Goal: Ask a question: Seek information or help from site administrators or community

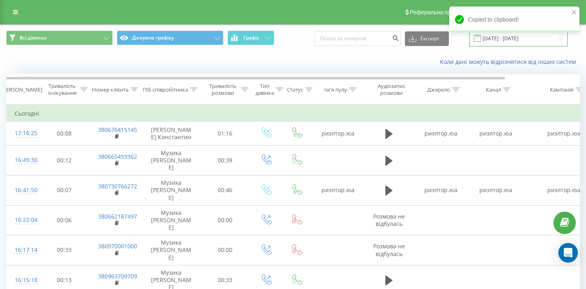
click at [523, 40] on input "19.08.2025 - 19.08.2025" at bounding box center [518, 39] width 98 height 16
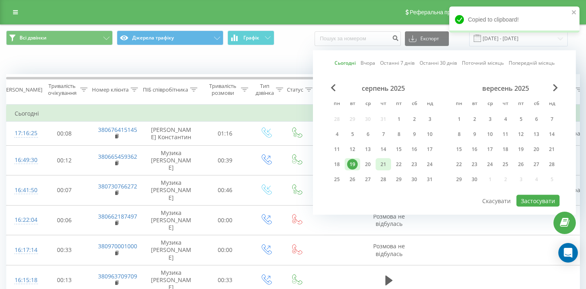
drag, startPoint x: 370, startPoint y: 160, endPoint x: 379, endPoint y: 165, distance: 10.4
click at [370, 160] on div "20" at bounding box center [368, 164] width 11 height 11
click at [526, 202] on button "Застосувати" at bounding box center [537, 201] width 43 height 12
type input "20.08.2025 - 20.08.2025"
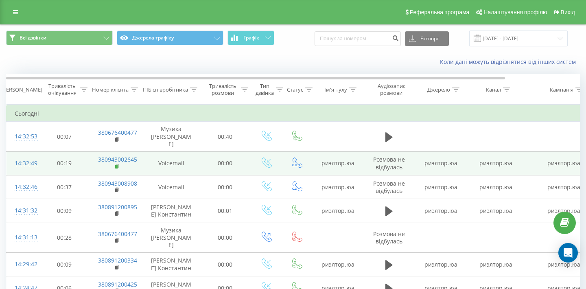
click at [117, 165] on rect at bounding box center [116, 167] width 2 height 4
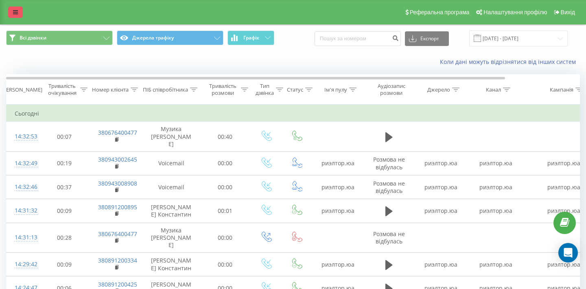
click at [17, 14] on icon at bounding box center [15, 12] width 5 height 6
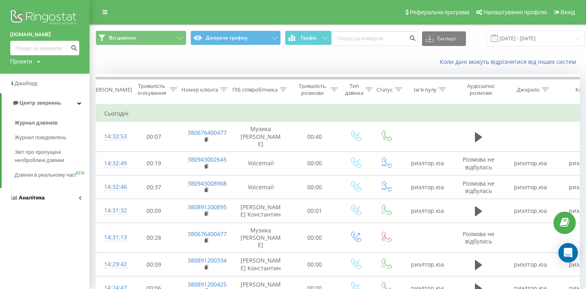
click at [52, 203] on link "Аналiтика" at bounding box center [45, 198] width 90 height 20
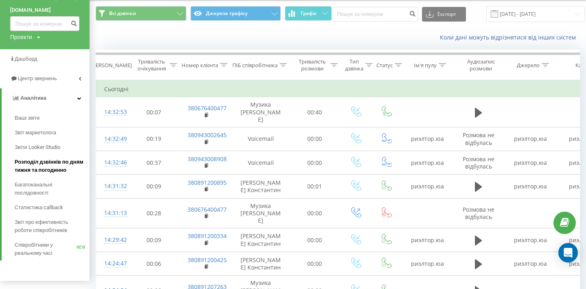
scroll to position [20, 0]
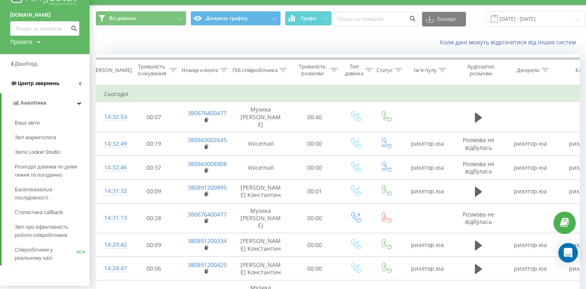
click at [40, 79] on link "Центр звернень" at bounding box center [45, 84] width 90 height 20
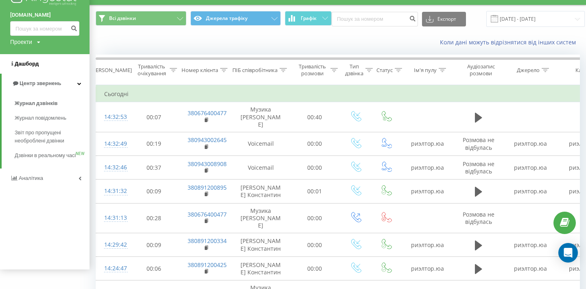
click at [38, 67] on link "Дашборд" at bounding box center [45, 64] width 90 height 20
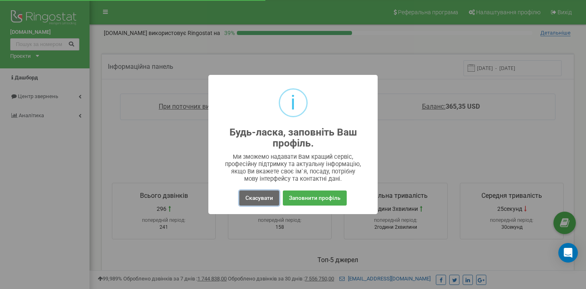
click at [254, 192] on button "Скасувати" at bounding box center [259, 197] width 40 height 15
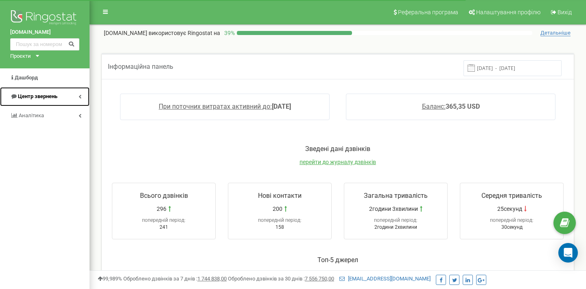
click at [55, 96] on span "Центр звернень" at bounding box center [37, 96] width 39 height 6
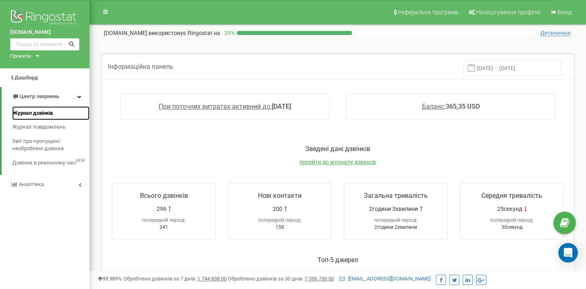
click at [52, 108] on link "Журнал дзвінків" at bounding box center [50, 113] width 77 height 14
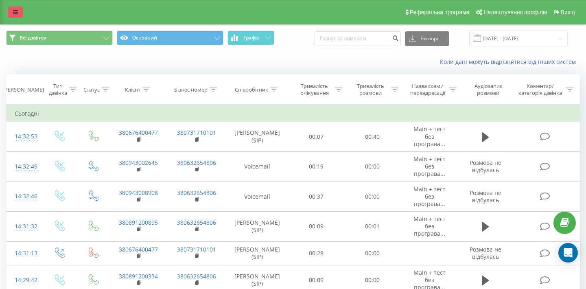
click at [17, 15] on icon at bounding box center [15, 12] width 5 height 6
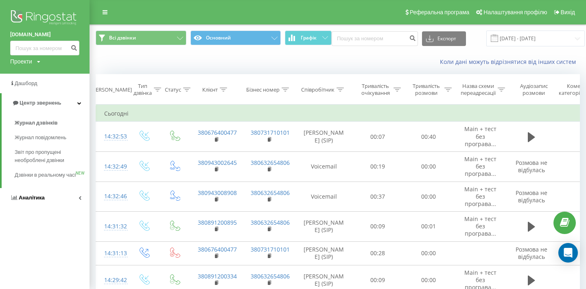
click at [56, 207] on link "Аналiтика" at bounding box center [45, 198] width 90 height 20
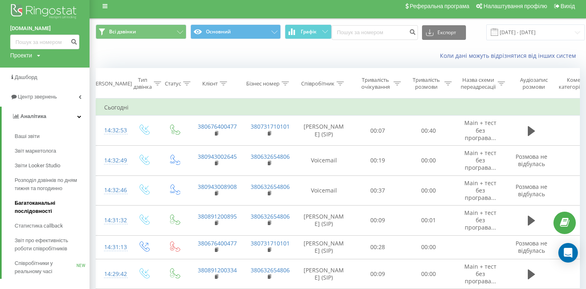
scroll to position [6, 0]
click at [570, 251] on icon "Open Intercom Messenger" at bounding box center [567, 252] width 9 height 11
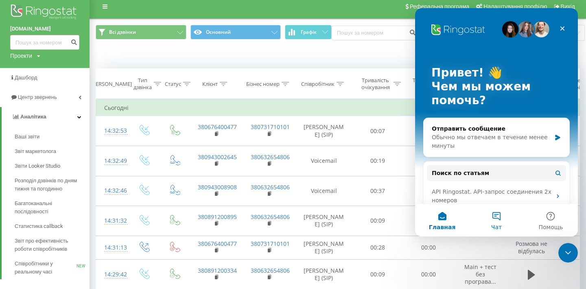
scroll to position [0, 0]
click at [493, 223] on button "Чат" at bounding box center [496, 220] width 54 height 33
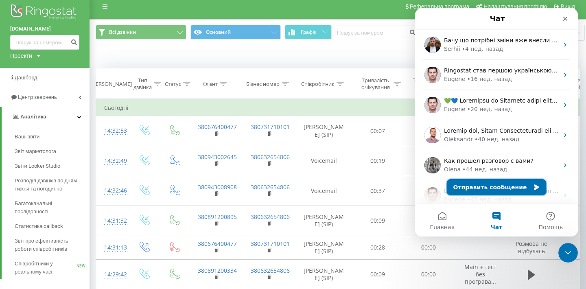
click at [485, 182] on button "Отправить сообщение" at bounding box center [497, 187] width 100 height 16
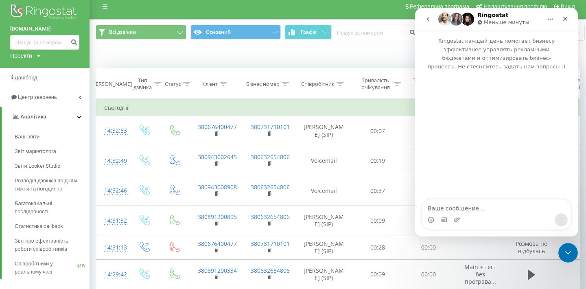
click at [473, 203] on textarea "Ваше сообщение..." at bounding box center [496, 206] width 149 height 14
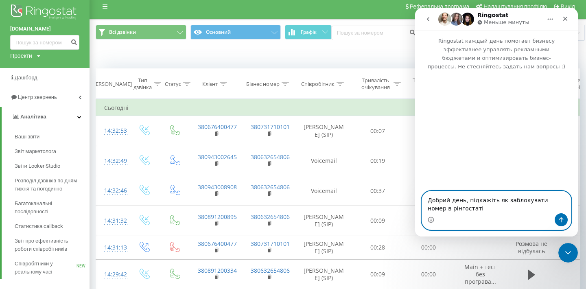
type textarea "Добрий день, підкажіть як заблокувати номер в рінгостаті?"
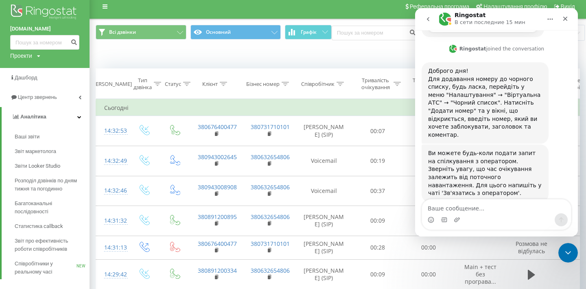
scroll to position [207, 0]
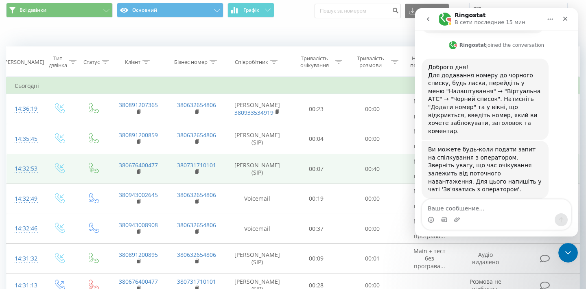
scroll to position [32, 0]
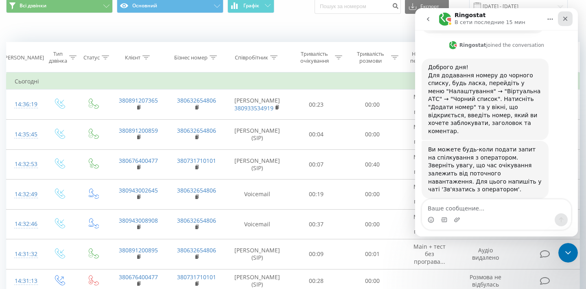
click at [568, 18] on icon "Закрыть" at bounding box center [565, 18] width 7 height 7
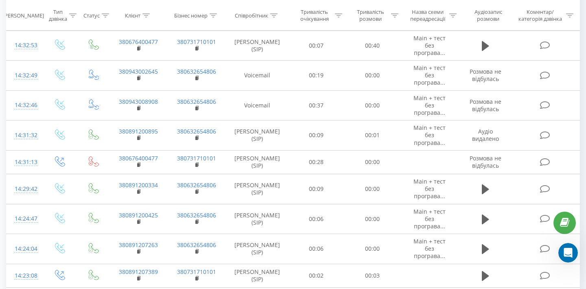
scroll to position [149, 0]
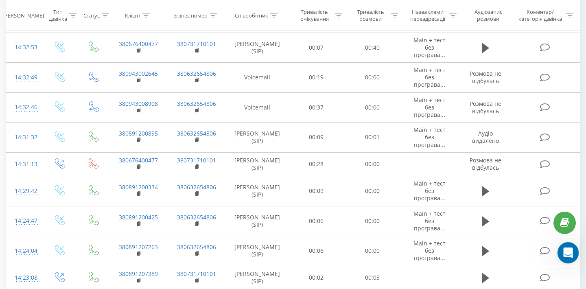
click at [561, 253] on div "Открыть службу сообщений Intercom" at bounding box center [566, 251] width 27 height 27
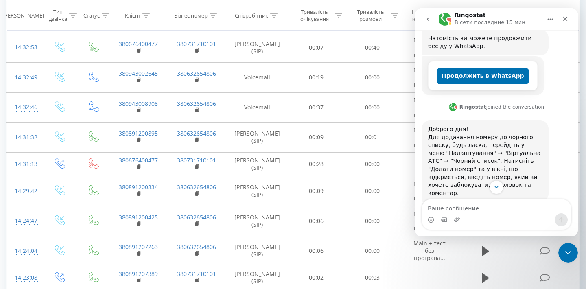
scroll to position [207, 0]
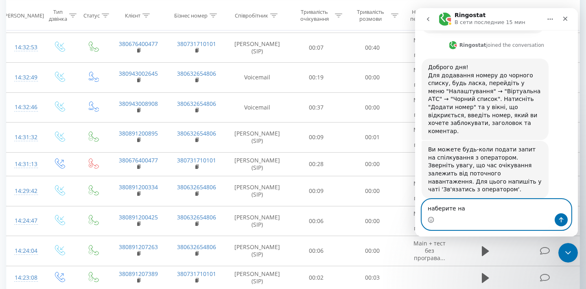
type textarea "наберите нас"
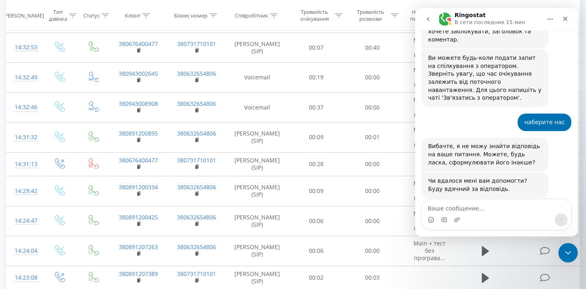
scroll to position [299, 0]
click at [563, 18] on icon "Закрыть" at bounding box center [565, 18] width 7 height 7
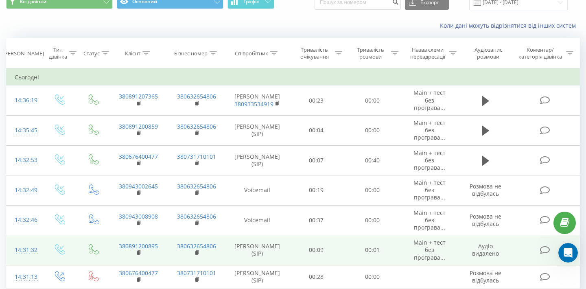
scroll to position [0, 0]
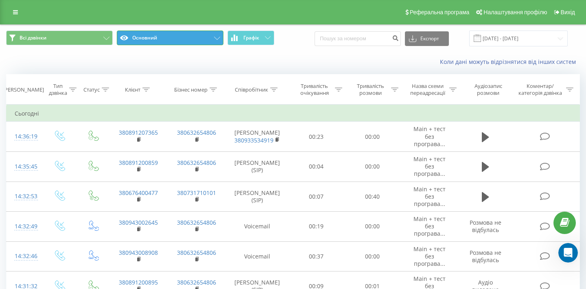
click at [169, 35] on button "Основний" at bounding box center [170, 38] width 107 height 15
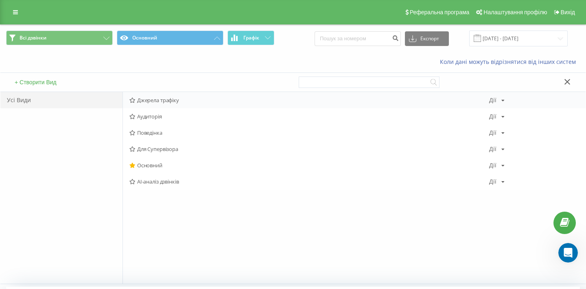
click at [154, 107] on div "Джерела трафіку [PERSON_NAME] Копіювати Видалити За замовчуванням Поділитися" at bounding box center [354, 100] width 463 height 16
click at [155, 103] on span "Джерела трафіку" at bounding box center [309, 100] width 360 height 6
